Goal: Transaction & Acquisition: Purchase product/service

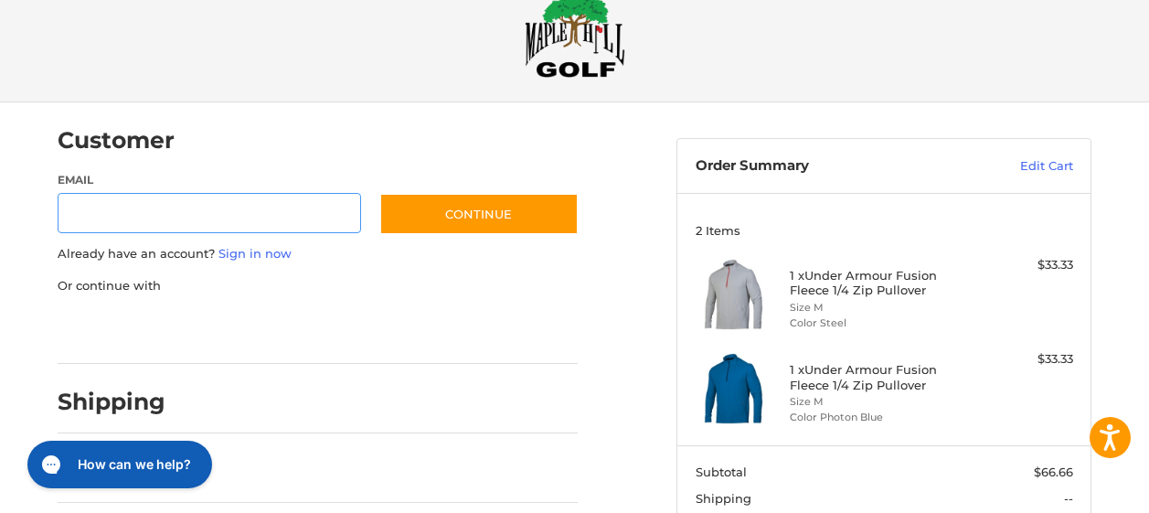
scroll to position [135, 0]
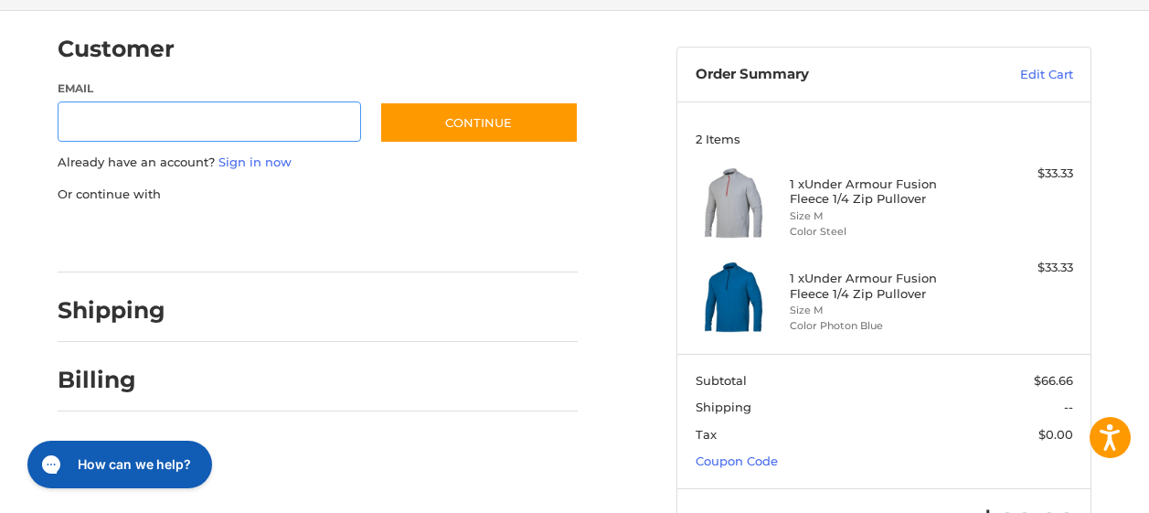
click at [75, 116] on input "Email" at bounding box center [210, 121] width 304 height 41
type input "**********"
click at [249, 159] on link "Sign in now" at bounding box center [255, 162] width 73 height 15
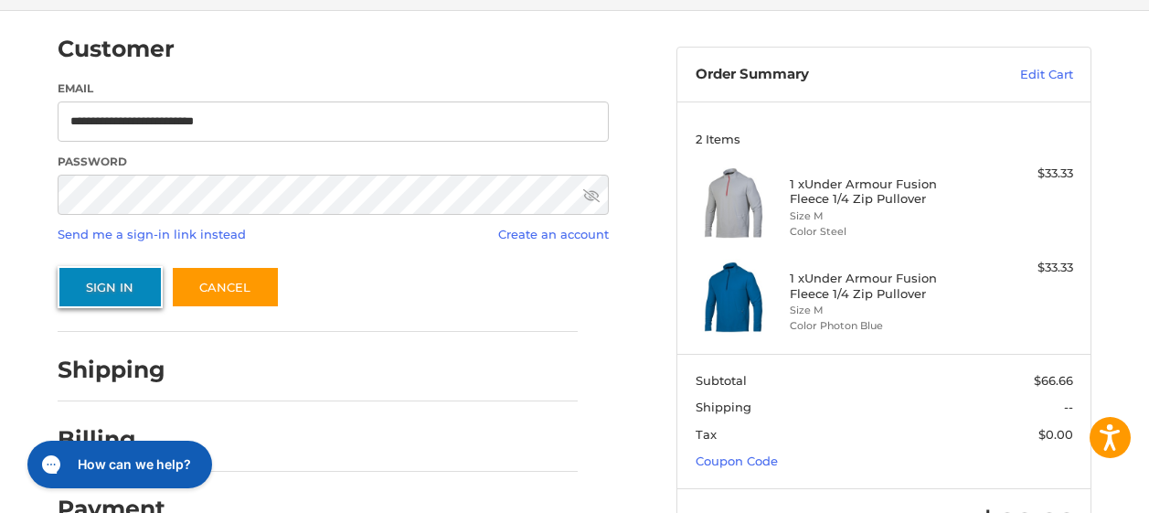
click at [112, 285] on button "Sign In" at bounding box center [110, 287] width 105 height 42
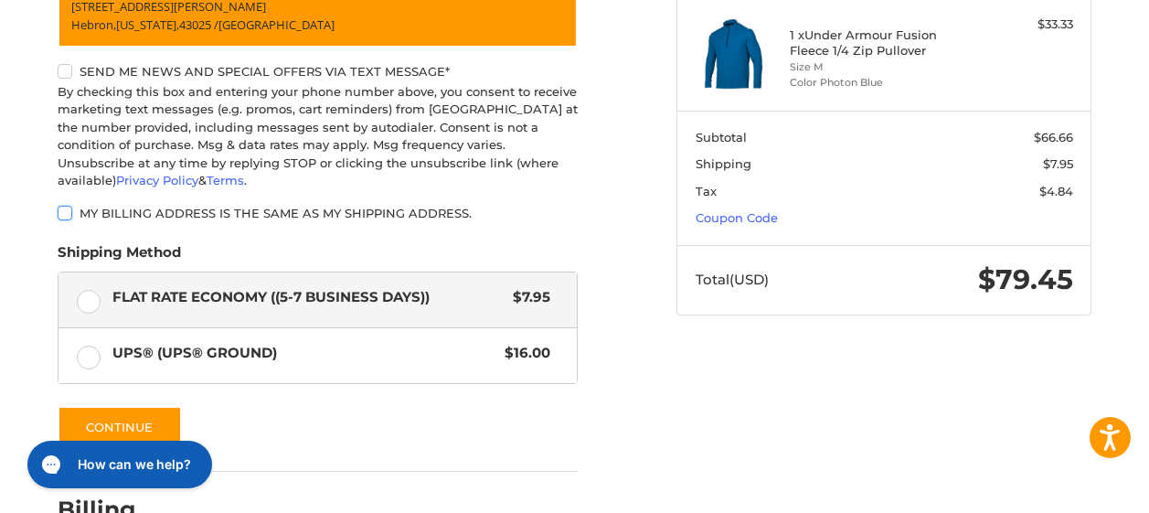
scroll to position [470, 0]
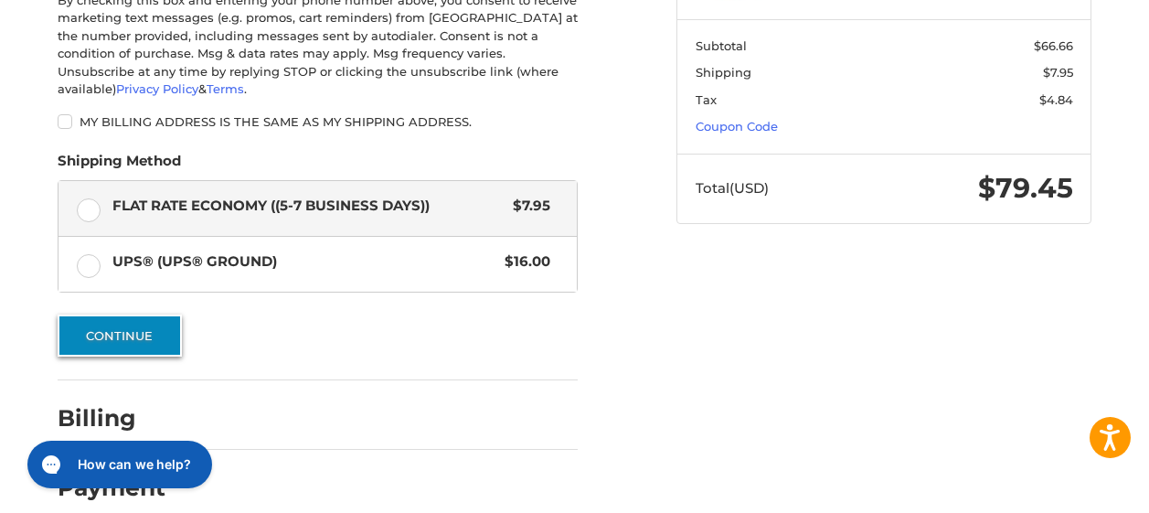
click at [117, 315] on button "Continue" at bounding box center [120, 336] width 124 height 42
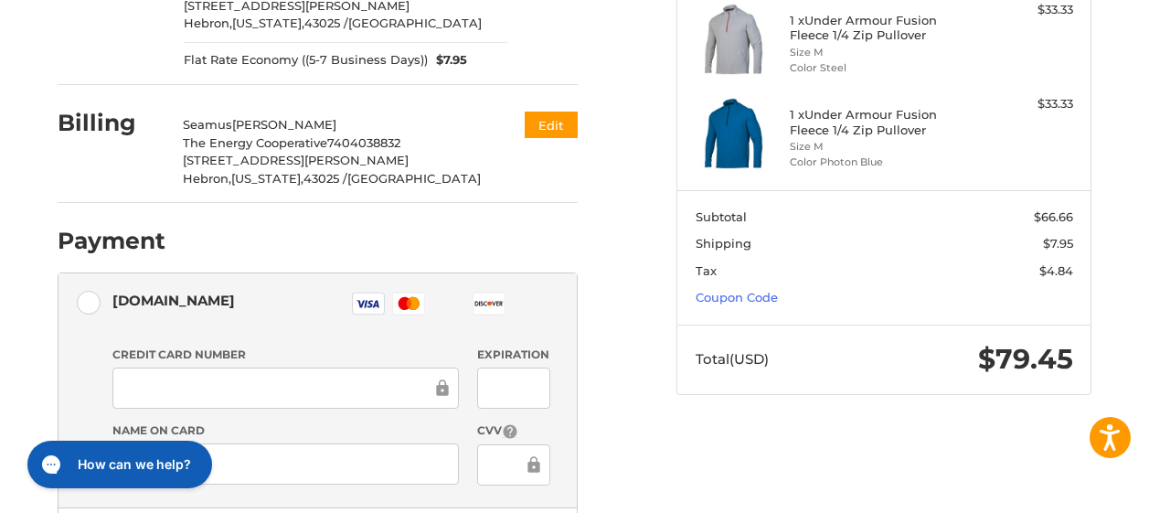
scroll to position [208, 0]
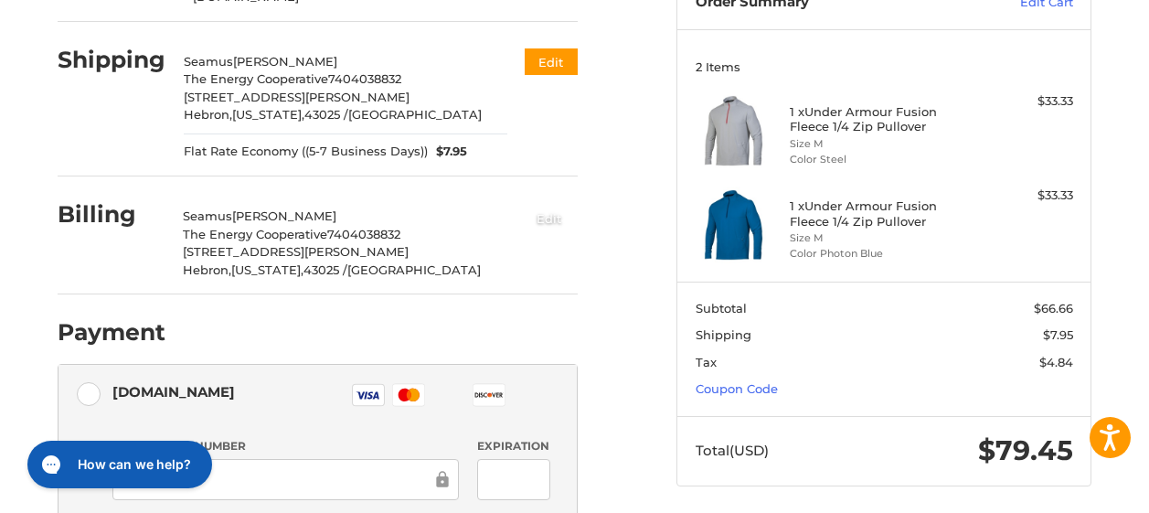
click at [572, 203] on button "Edit" at bounding box center [549, 218] width 57 height 30
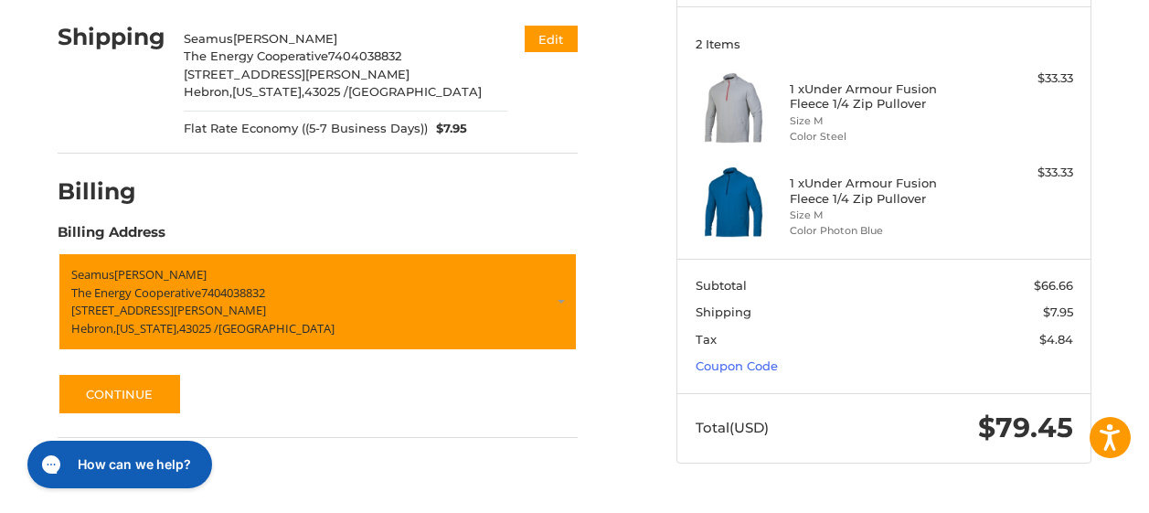
scroll to position [240, 0]
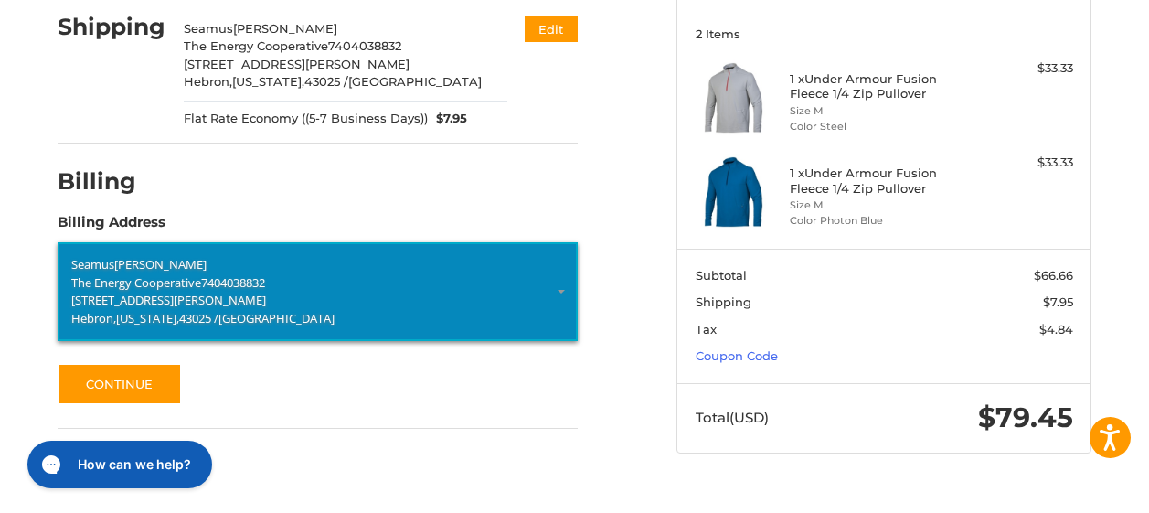
click at [578, 283] on link "[PERSON_NAME] The Energy Cooperative 7404038832 [STREET_ADDRESS][PERSON_NAME][U…" at bounding box center [318, 291] width 520 height 99
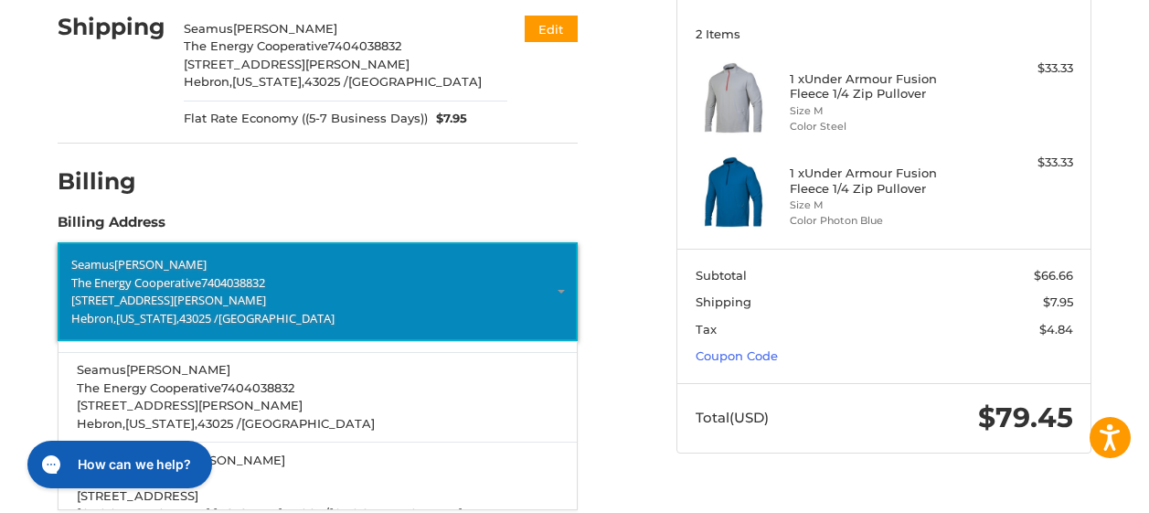
scroll to position [243, 0]
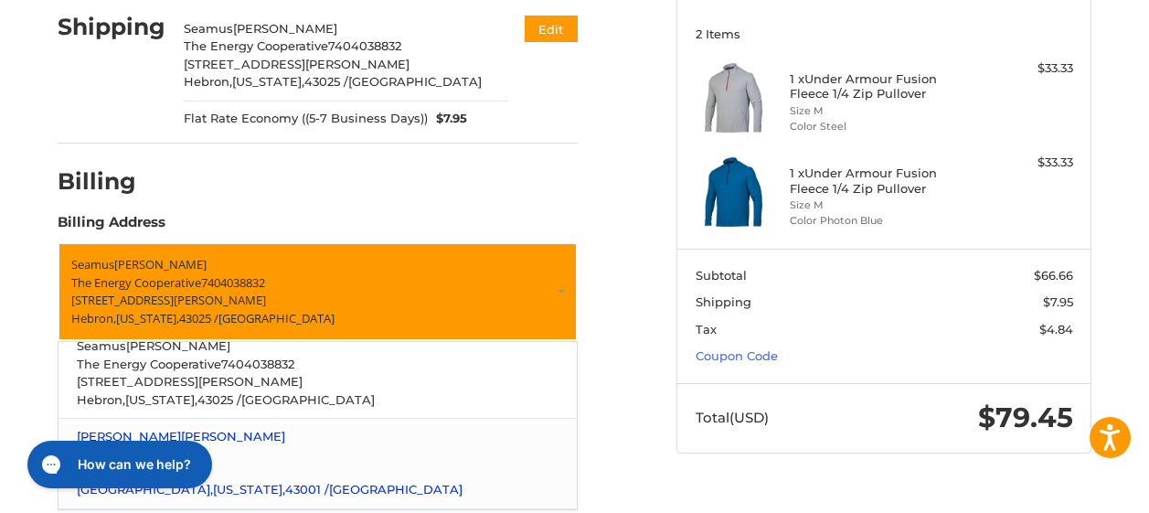
click at [413, 445] on p "[PHONE_NUMBER]" at bounding box center [318, 454] width 483 height 18
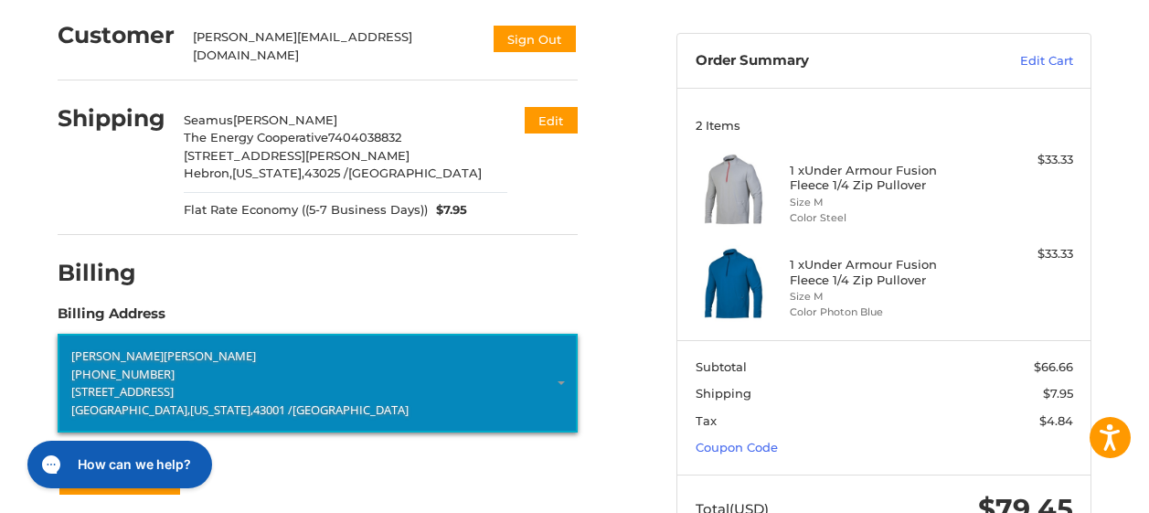
scroll to position [240, 0]
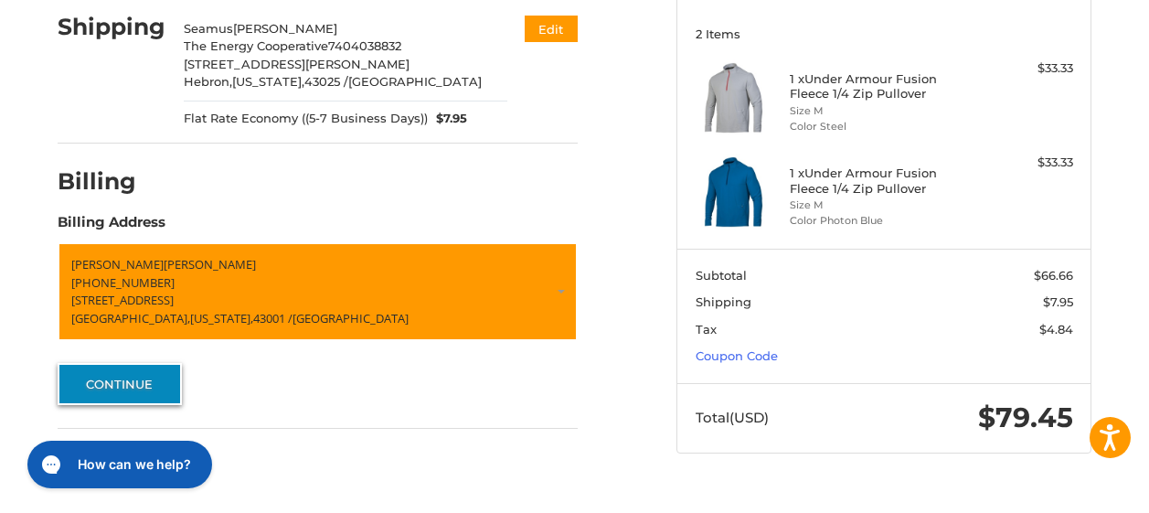
click at [116, 371] on button "Continue" at bounding box center [120, 384] width 124 height 42
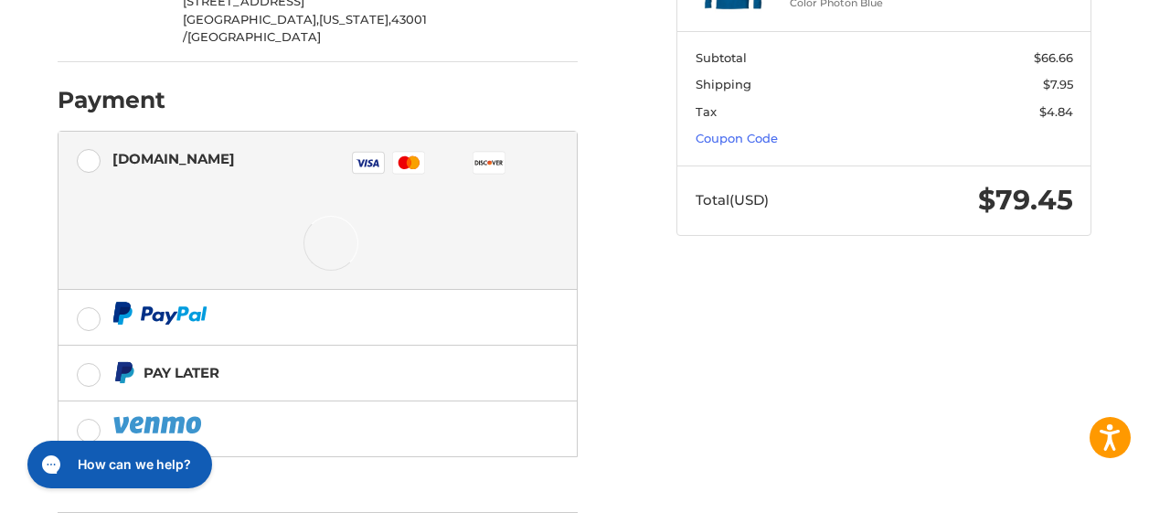
scroll to position [524, 0]
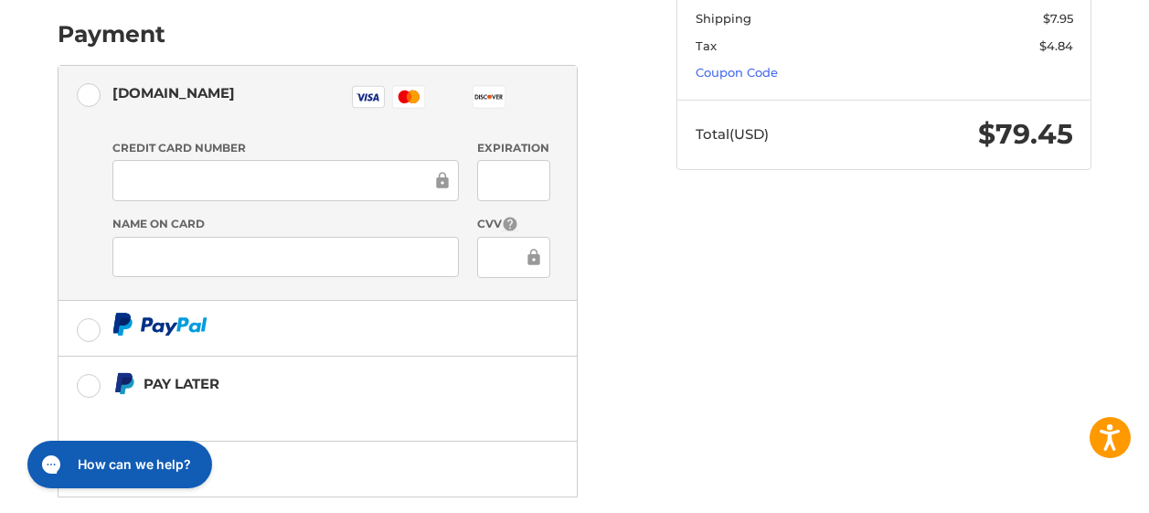
click at [420, 90] on icon at bounding box center [414, 96] width 11 height 13
click at [163, 237] on div at bounding box center [285, 257] width 347 height 41
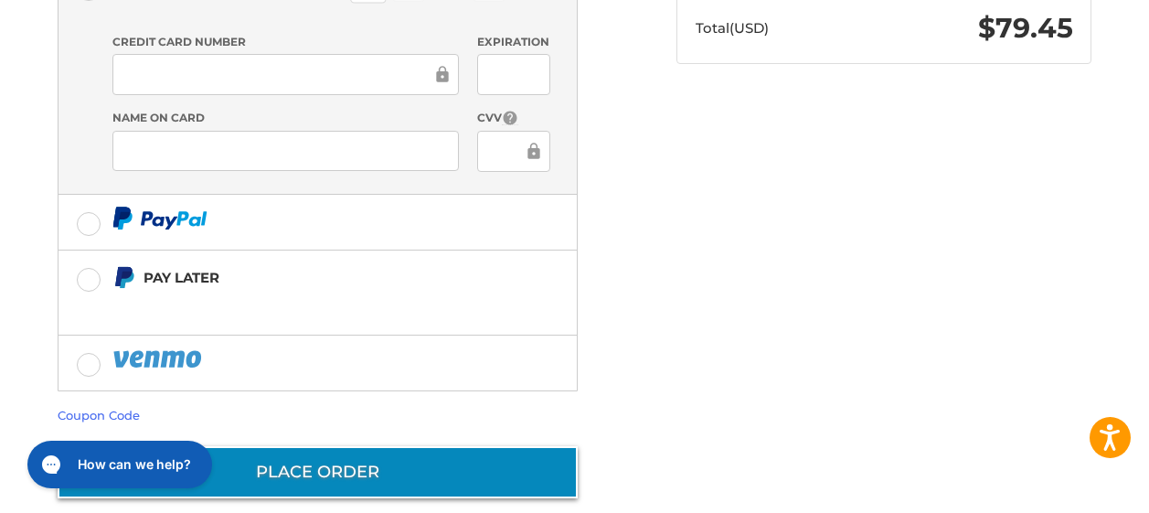
scroll to position [630, 0]
click at [344, 446] on button "Place Order" at bounding box center [318, 472] width 520 height 52
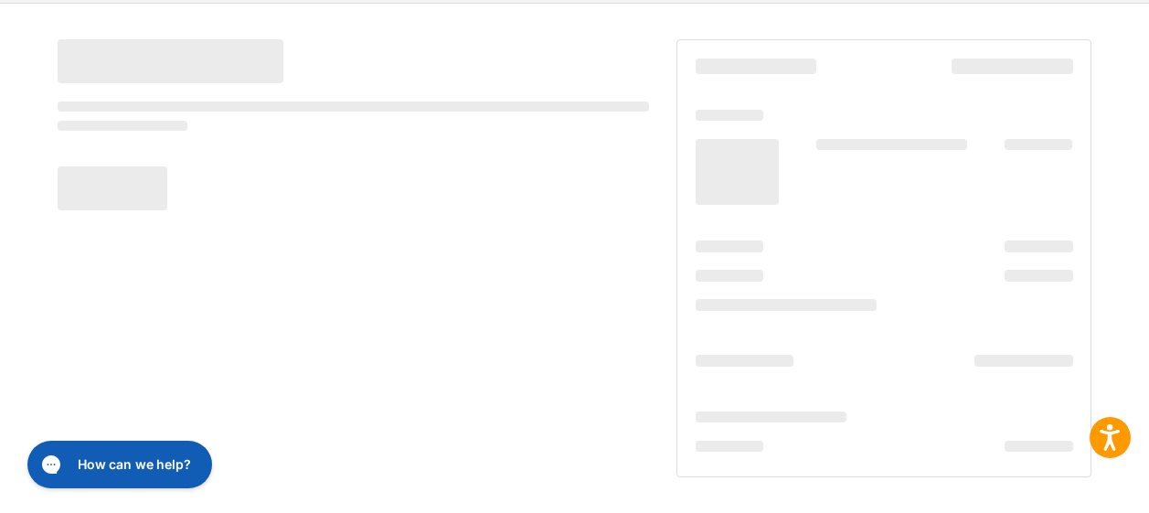
scroll to position [143, 0]
